Goal: Download file/media

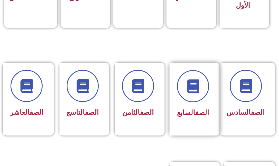
scroll to position [304, 0]
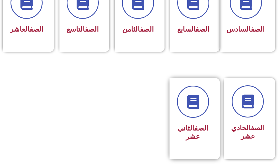
click at [186, 126] on div "الصف الثاني عشر" at bounding box center [193, 114] width 32 height 58
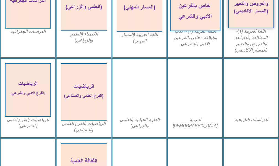
scroll to position [249, 0]
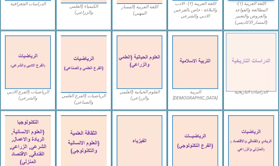
click at [241, 39] on img at bounding box center [251, 62] width 50 height 59
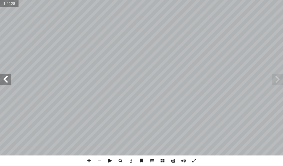
click at [3, 82] on span at bounding box center [5, 79] width 11 height 11
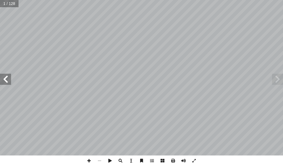
click at [3, 82] on span at bounding box center [5, 79] width 11 height 11
click at [173, 159] on span at bounding box center [173, 160] width 11 height 11
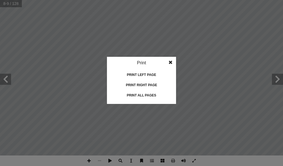
click at [144, 95] on div "Print all pages" at bounding box center [141, 95] width 55 height 9
